Goal: Task Accomplishment & Management: Use online tool/utility

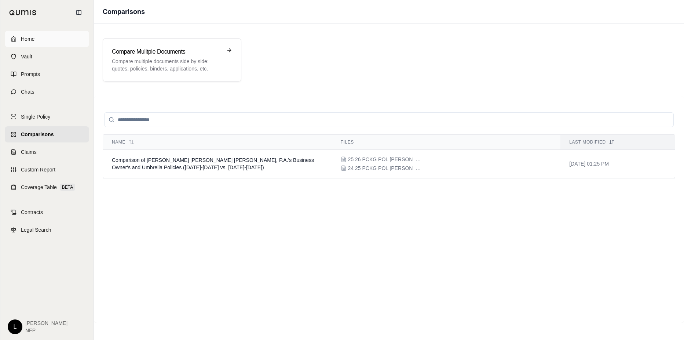
click at [16, 41] on icon at bounding box center [14, 39] width 6 height 6
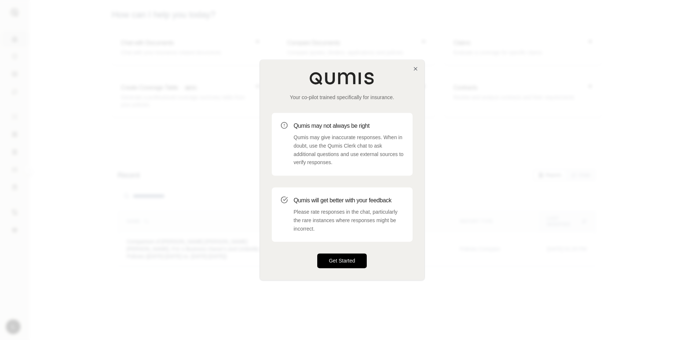
click at [332, 259] on button "Get Started" at bounding box center [342, 261] width 50 height 15
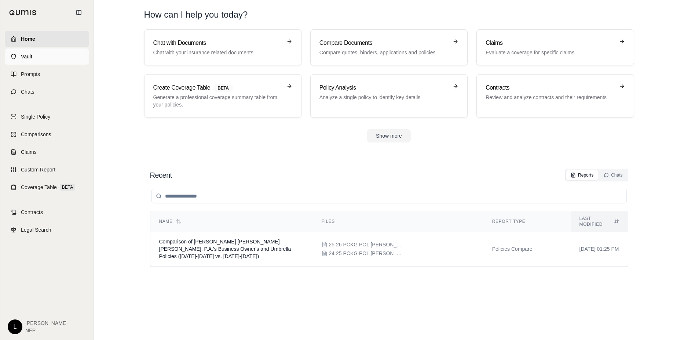
click at [15, 59] on icon at bounding box center [14, 57] width 6 height 6
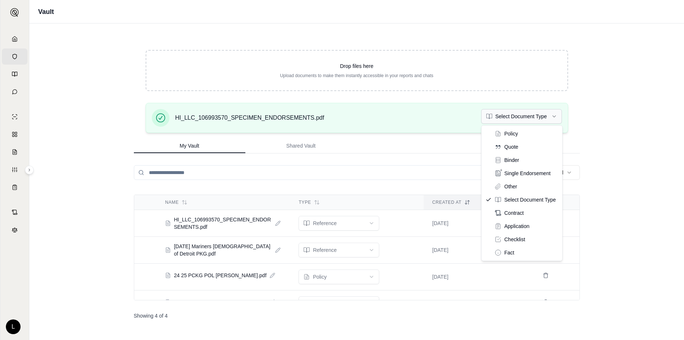
click at [517, 117] on html "Home Vault Prompts Chats Single Policy Comparisons Claims Custom Report Coverag…" at bounding box center [342, 170] width 684 height 340
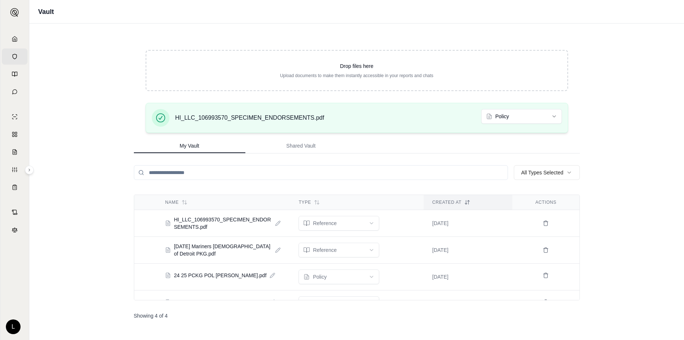
drag, startPoint x: 229, startPoint y: 119, endPoint x: 352, endPoint y: 105, distance: 123.4
click at [352, 105] on div "HI_LLC_106993570_SPECIMEN_ENDORSEMENTS.pdf Policy" at bounding box center [357, 118] width 423 height 30
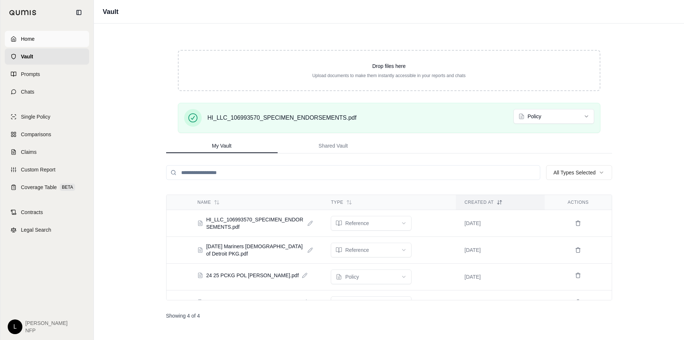
click at [25, 38] on span "Home" at bounding box center [28, 38] width 14 height 7
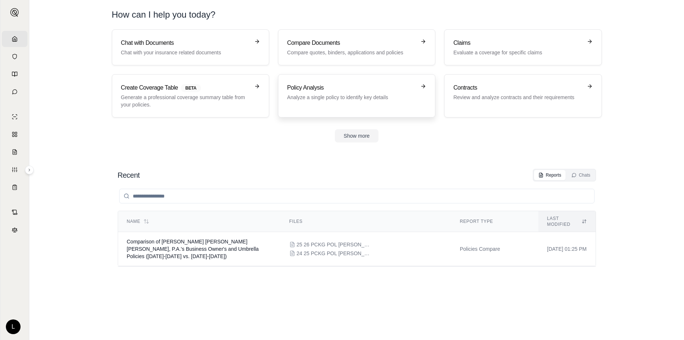
click at [361, 89] on h3 "Policy Analysis" at bounding box center [351, 87] width 129 height 9
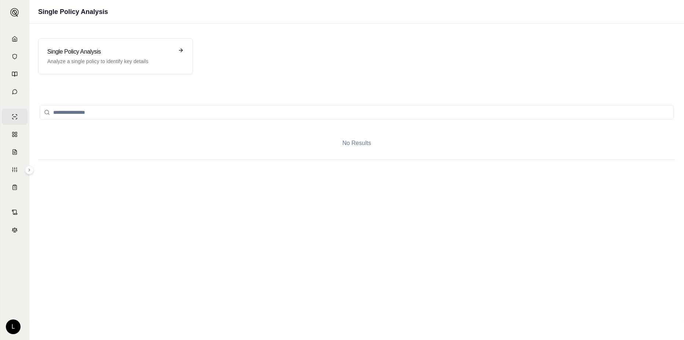
click at [44, 112] on icon at bounding box center [47, 112] width 6 height 6
click at [173, 49] on h3 "Single Policy Analysis" at bounding box center [110, 51] width 126 height 9
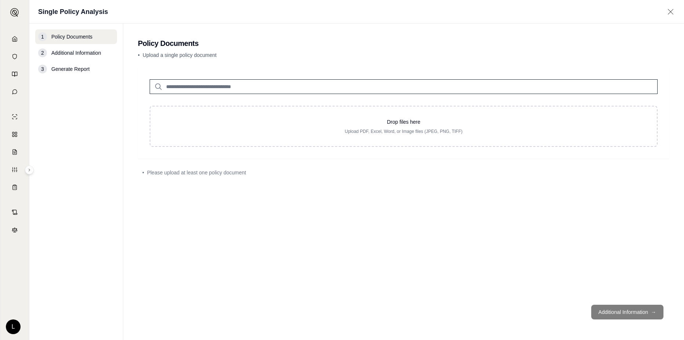
click at [156, 86] on icon at bounding box center [158, 86] width 9 height 9
click at [157, 86] on icon at bounding box center [158, 86] width 9 height 9
click at [269, 87] on input "search" at bounding box center [404, 86] width 508 height 15
click at [180, 86] on input "search" at bounding box center [404, 86] width 508 height 15
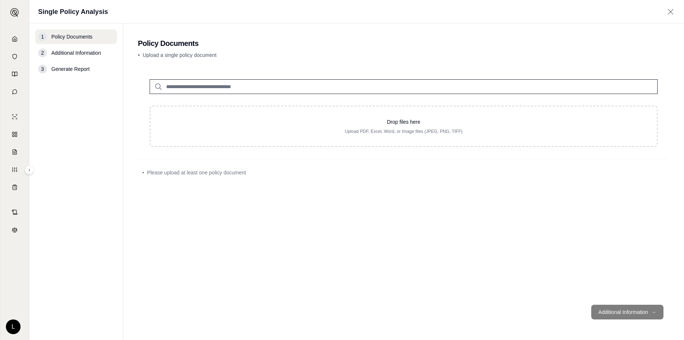
click at [157, 84] on icon at bounding box center [158, 86] width 9 height 9
click at [196, 86] on input "search" at bounding box center [404, 86] width 508 height 15
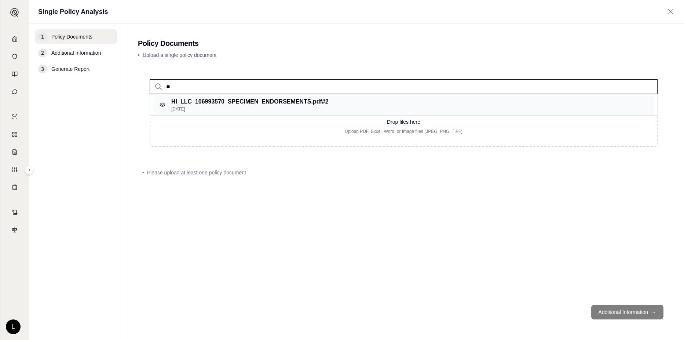
type input "**"
click at [209, 98] on p "HI_LLC_106993570_SPECIMEN_ENDORSEMENTS.pdf #2" at bounding box center [249, 101] width 157 height 9
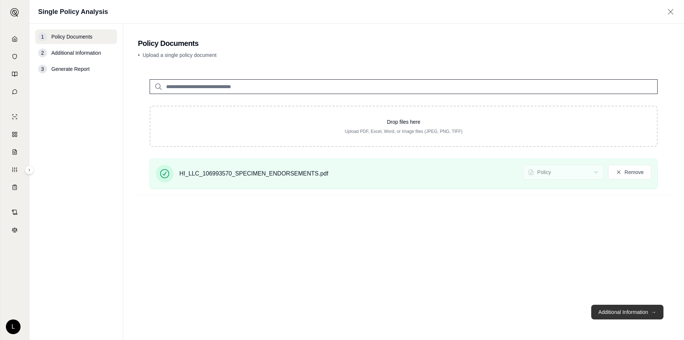
click at [604, 312] on button "Additional Information →" at bounding box center [628, 312] width 72 height 15
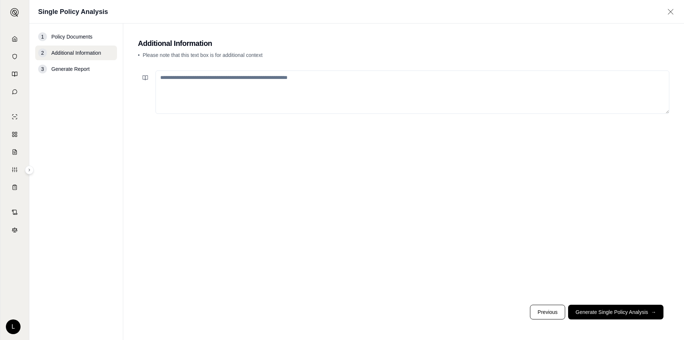
click at [192, 83] on textarea at bounding box center [413, 91] width 514 height 43
type textarea "*"
click at [208, 90] on textarea "**********" at bounding box center [413, 91] width 514 height 43
type textarea "**********"
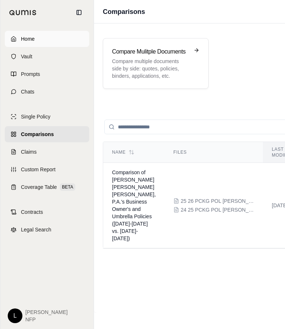
click at [20, 37] on link "Home" at bounding box center [47, 39] width 84 height 16
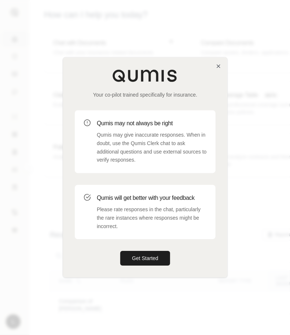
click at [153, 250] on div "Your co-pilot trained specifically for insurance. Qumis may not always be right…" at bounding box center [145, 167] width 164 height 220
click at [152, 254] on button "Get Started" at bounding box center [145, 258] width 50 height 15
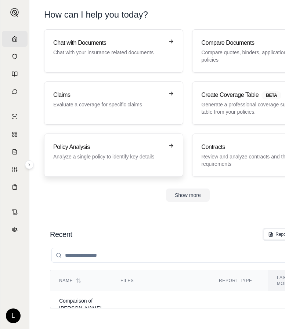
click at [118, 147] on h3 "Policy Analysis" at bounding box center [108, 147] width 110 height 9
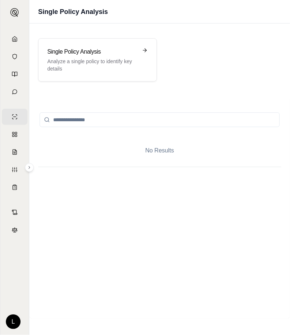
click at [45, 120] on circle at bounding box center [47, 119] width 4 height 4
click at [86, 119] on input "search" at bounding box center [160, 119] width 240 height 15
type input "******"
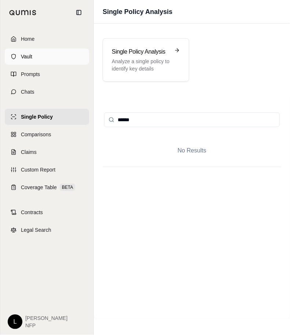
click at [15, 52] on link "Vault" at bounding box center [47, 56] width 84 height 16
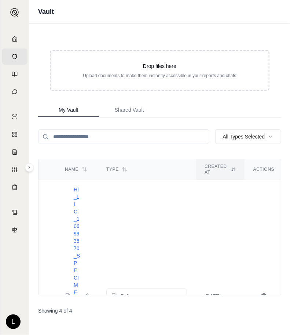
click at [74, 194] on span "HI_LLC_106993570_SPECIMEN_ENDORSEMENTS.pdf" at bounding box center [77, 296] width 6 height 220
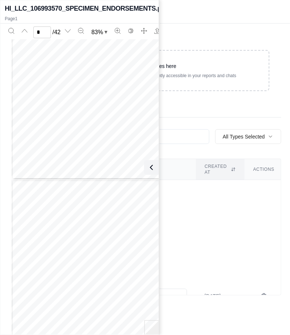
scroll to position [146, 0]
type input "*"
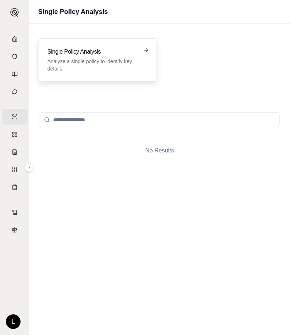
click at [142, 51] on div "Single Policy Analysis Analyze a single policy to identify key details" at bounding box center [97, 59] width 101 height 25
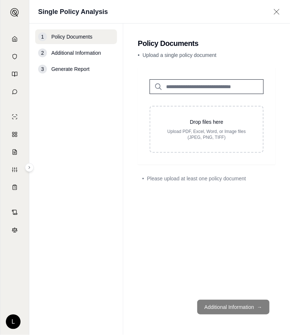
click at [165, 86] on input "search" at bounding box center [207, 86] width 114 height 15
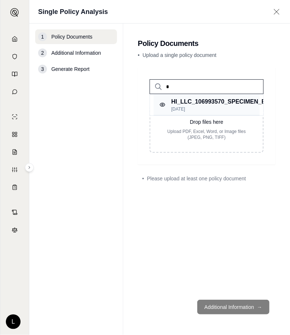
type input "*"
click at [181, 106] on p "HI_LLC_106993570_SPECIMEN_ENDORSEMENTS.pdf #2" at bounding box center [249, 101] width 157 height 9
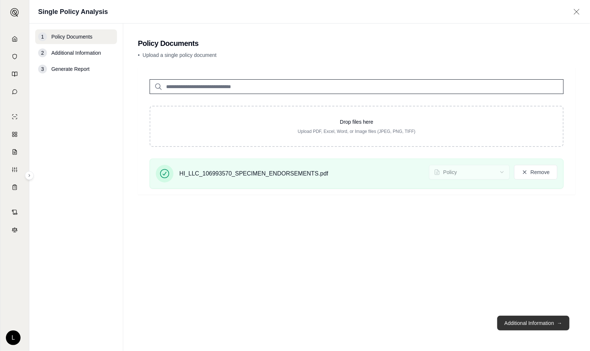
click at [290, 326] on button "Additional Information →" at bounding box center [534, 323] width 72 height 15
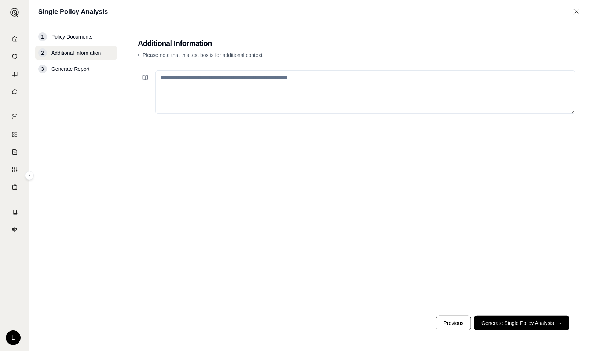
click at [160, 80] on textarea at bounding box center [366, 91] width 420 height 43
click at [290, 320] on button "Generate Single Policy Analysis →" at bounding box center [522, 323] width 95 height 15
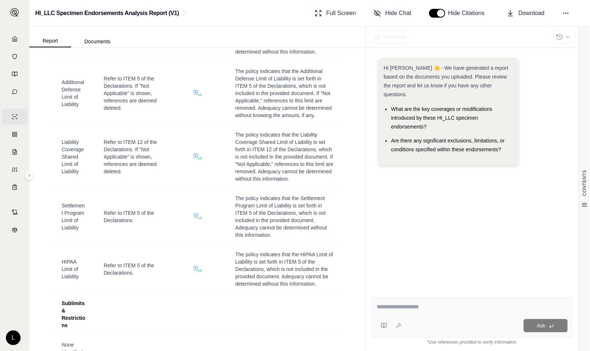
scroll to position [661, 0]
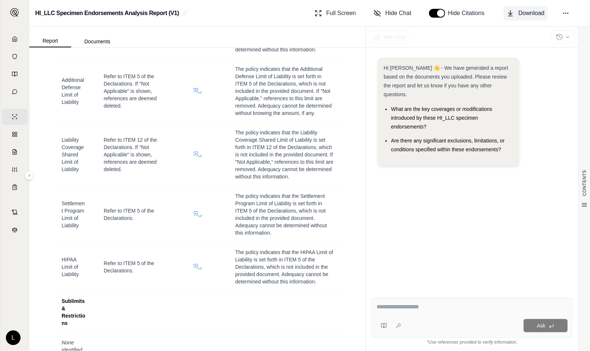
click at [290, 12] on button "Download" at bounding box center [526, 13] width 44 height 15
